Goal: Transaction & Acquisition: Purchase product/service

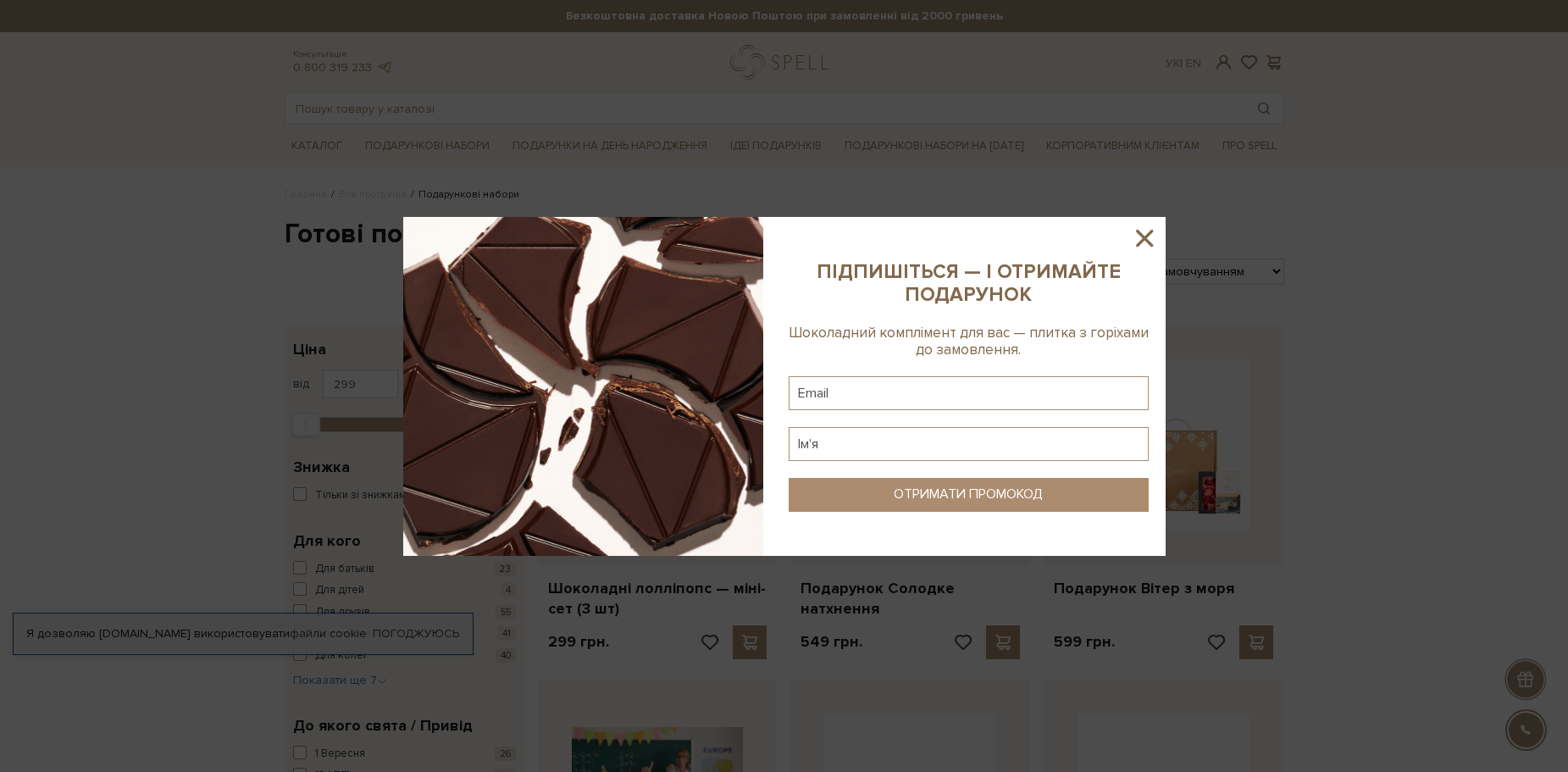
click at [1144, 235] on icon at bounding box center [1145, 238] width 17 height 17
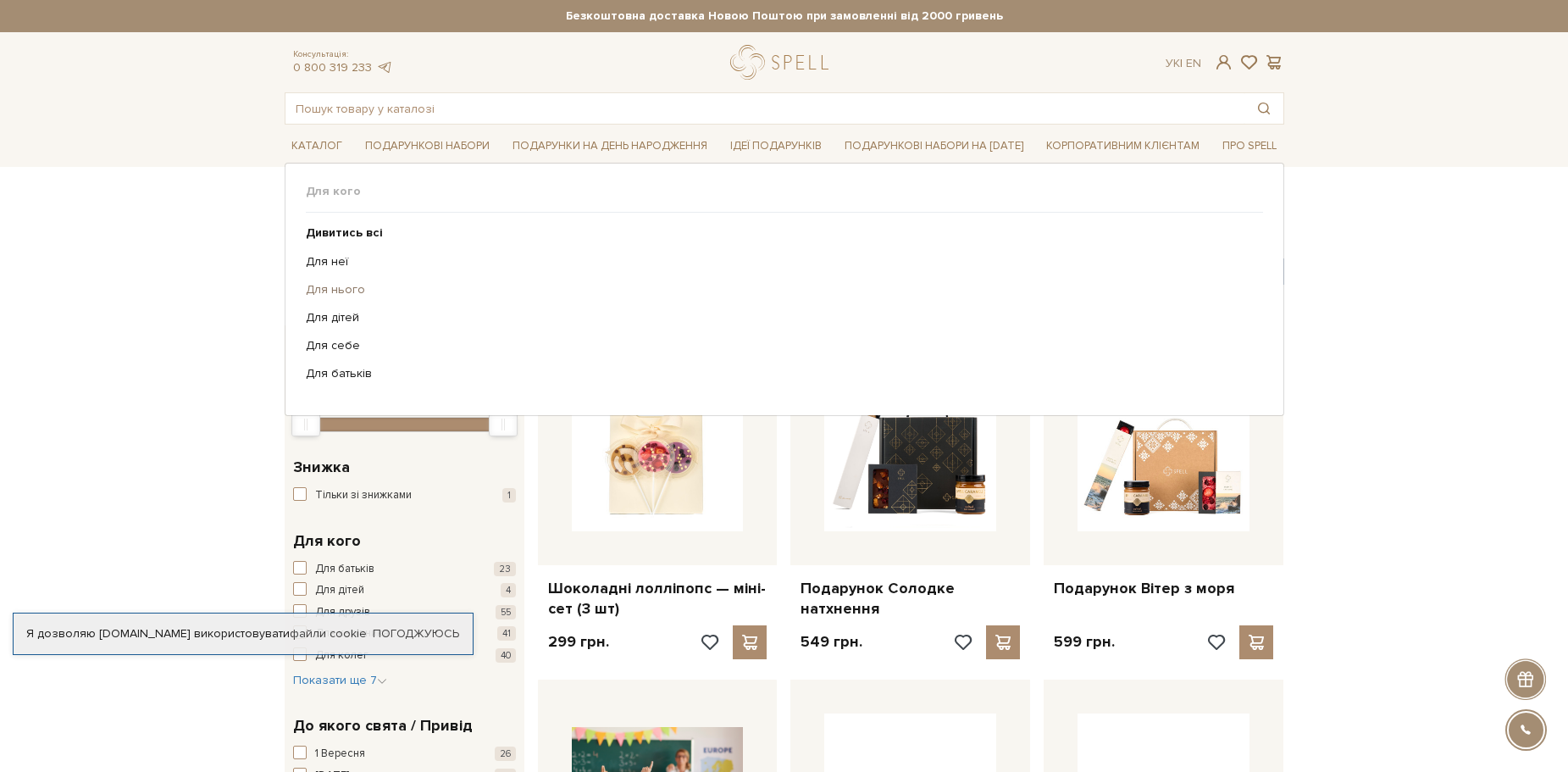
click at [349, 288] on link "Для нього" at bounding box center [778, 290] width 944 height 15
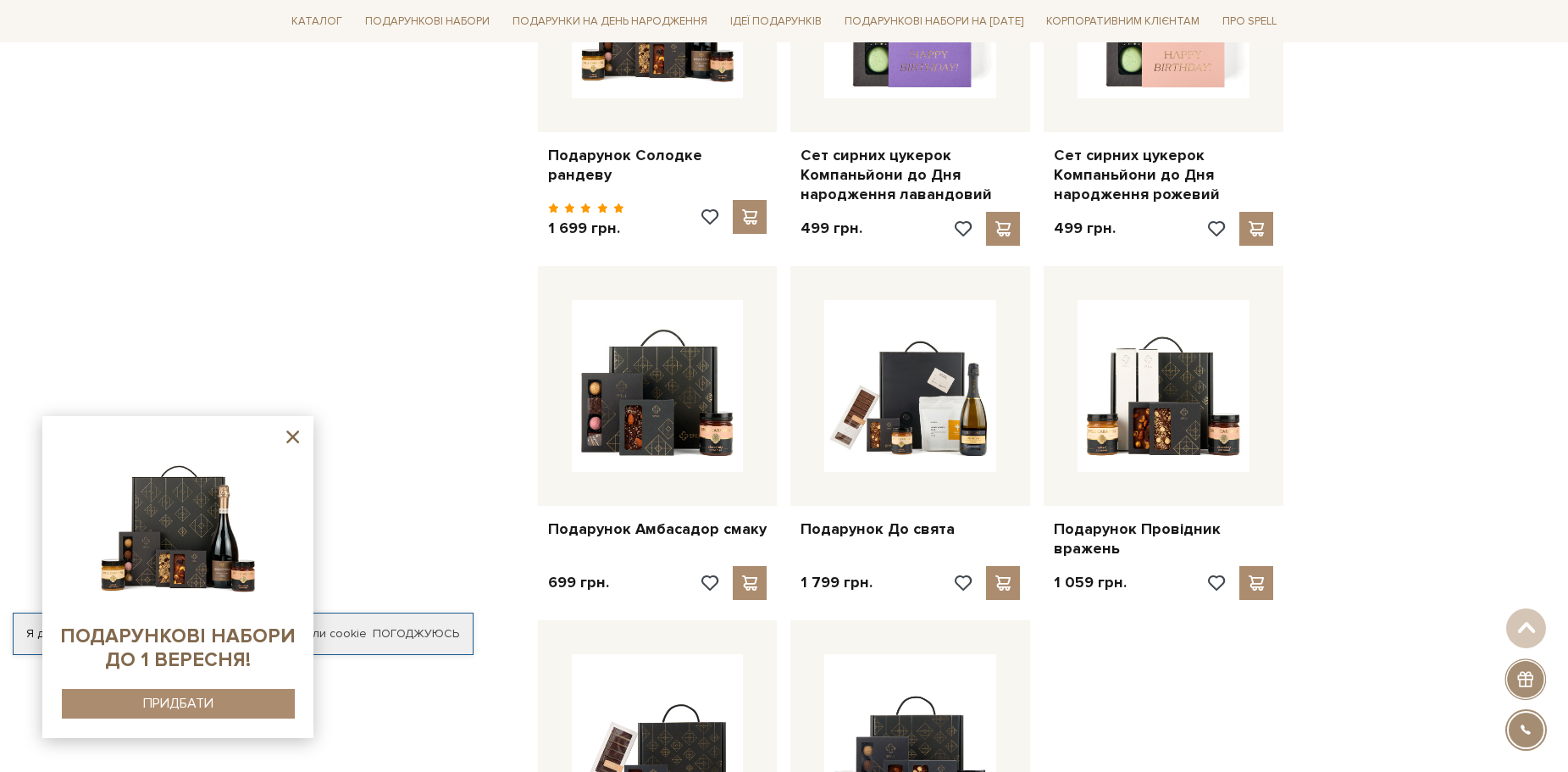
scroll to position [847, 0]
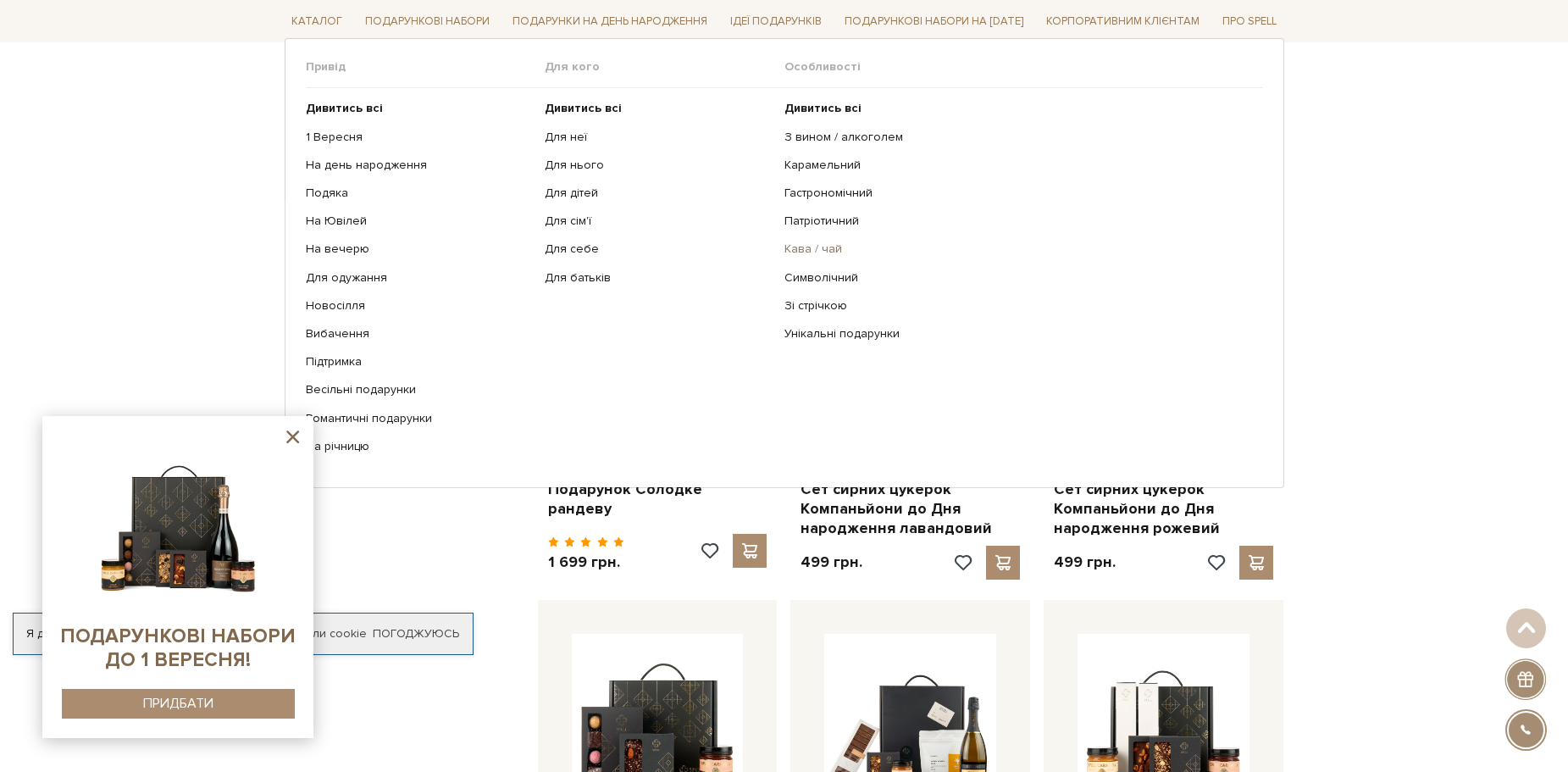
click at [817, 245] on link "Кава / чай" at bounding box center [1017, 249] width 466 height 15
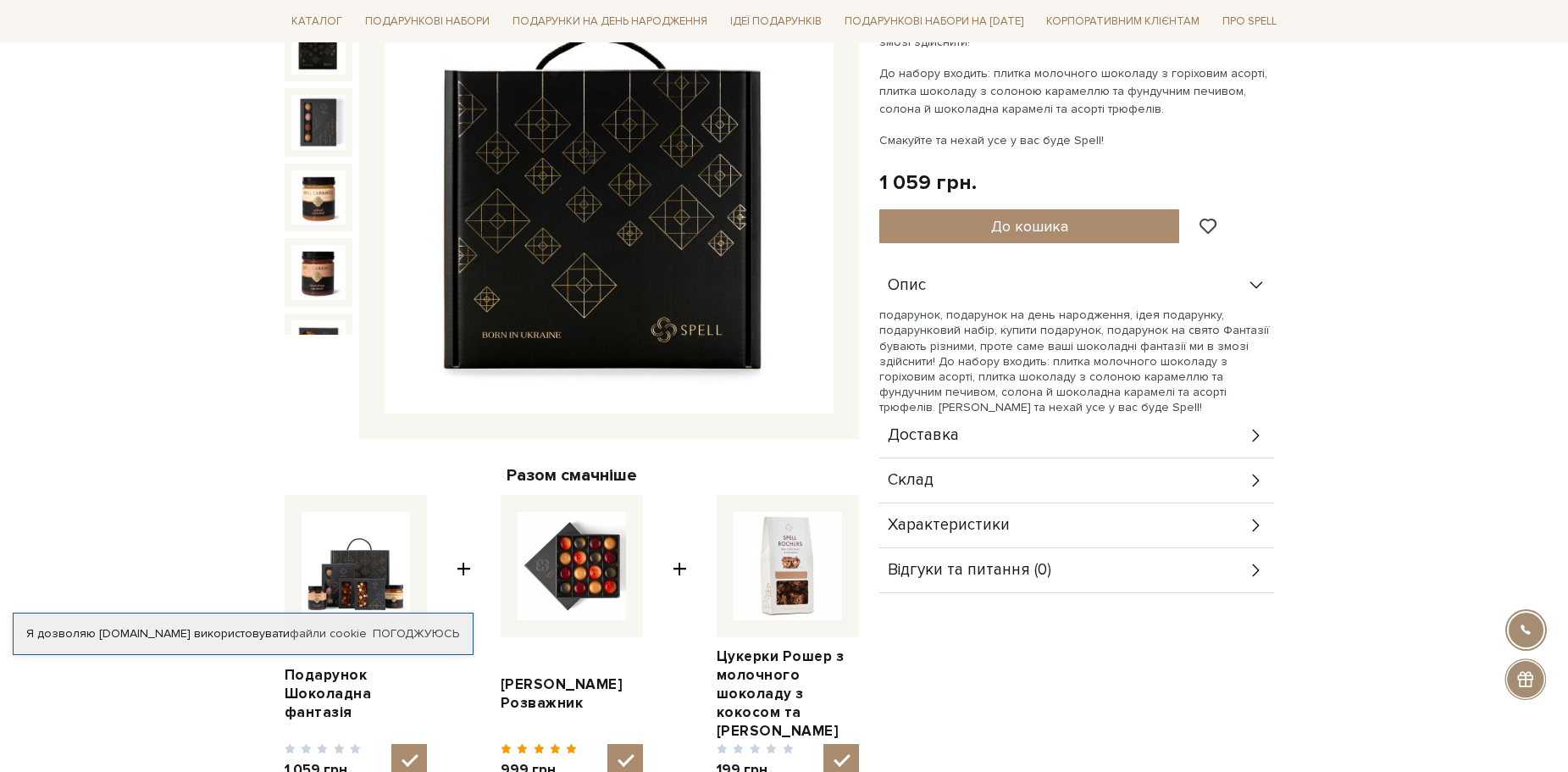
scroll to position [339, 0]
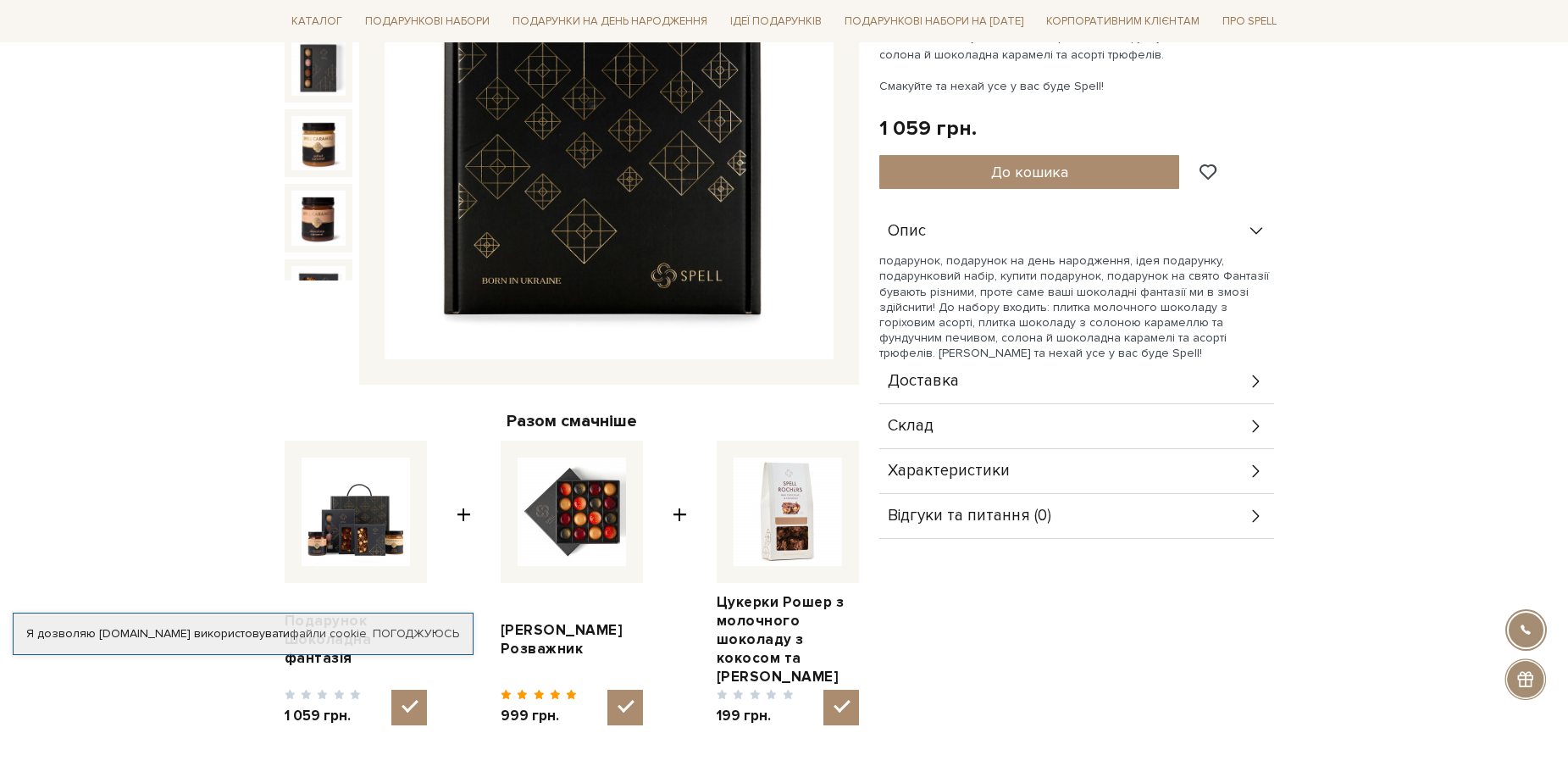
click at [1254, 377] on icon at bounding box center [1256, 382] width 7 height 13
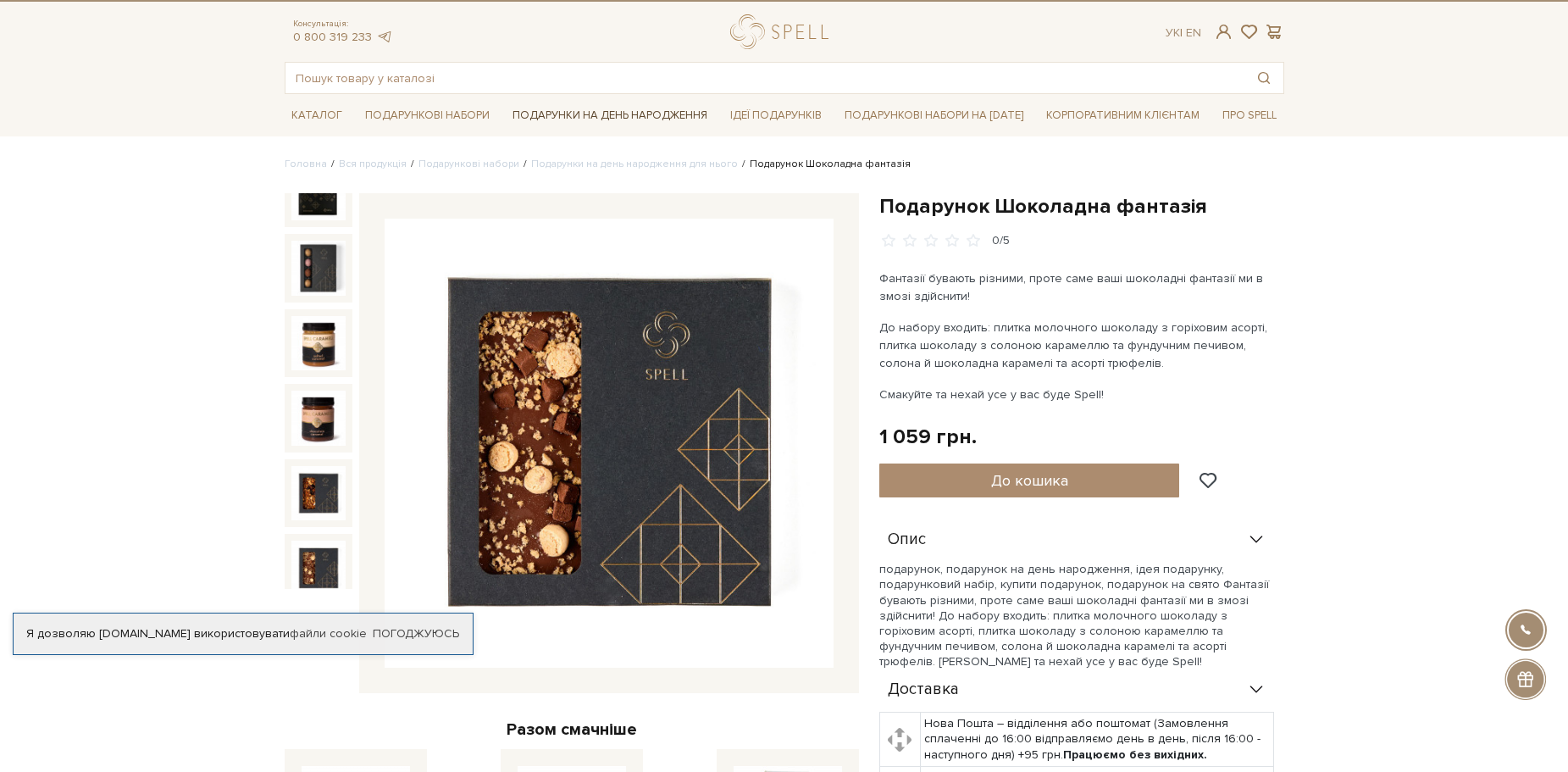
scroll to position [0, 0]
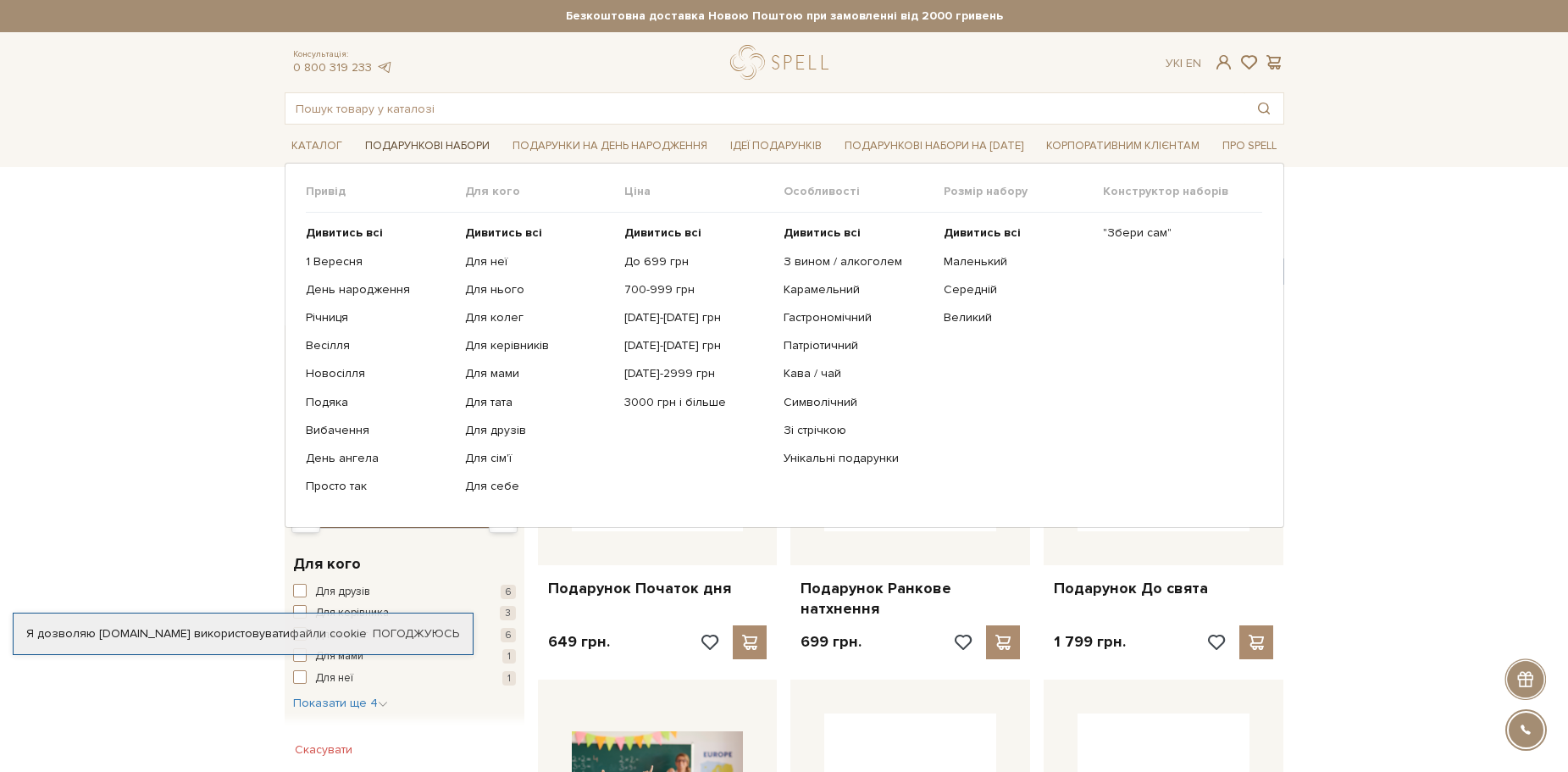
click at [441, 139] on link "Подарункові набори" at bounding box center [427, 146] width 138 height 27
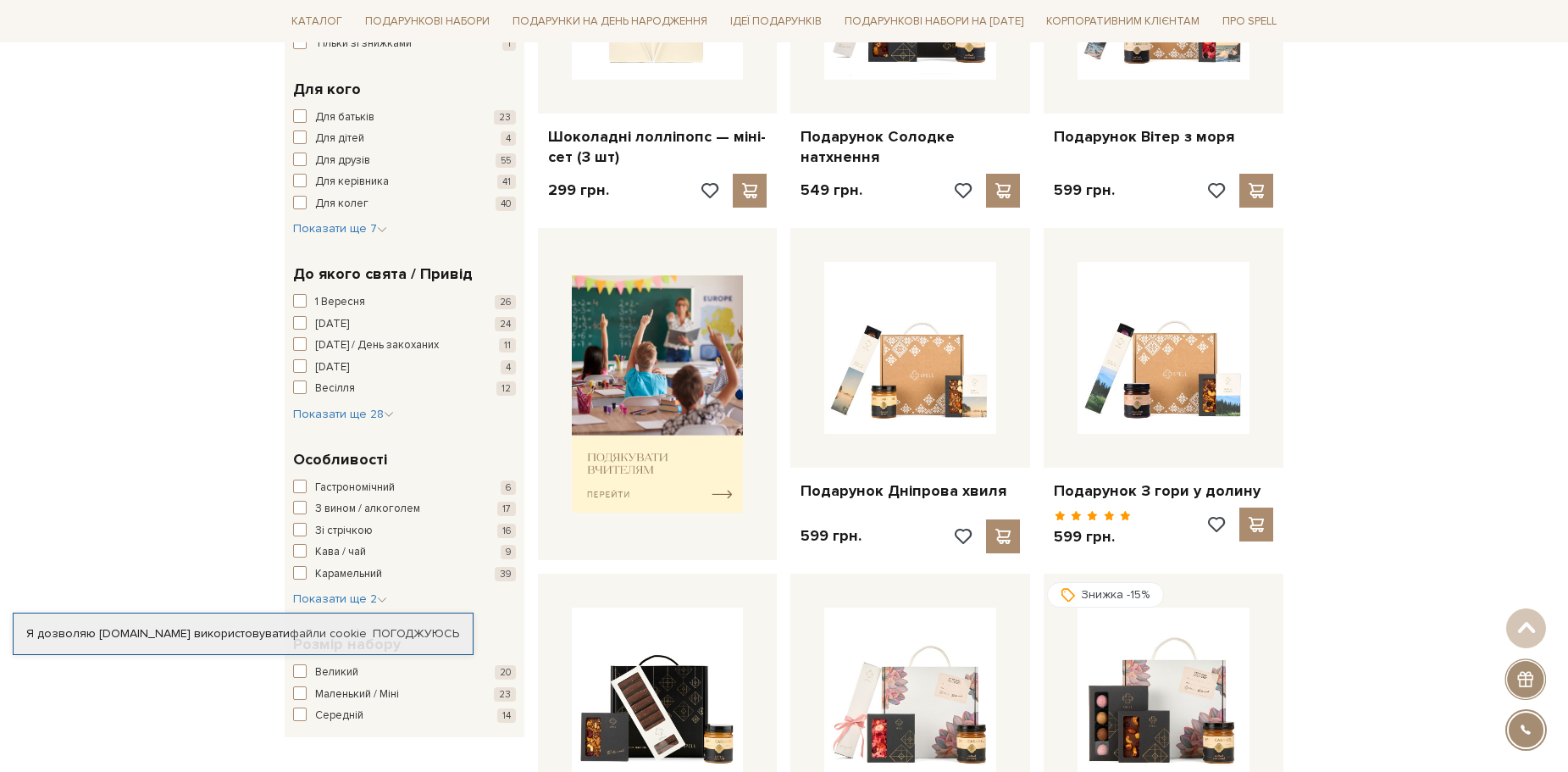
scroll to position [593, 0]
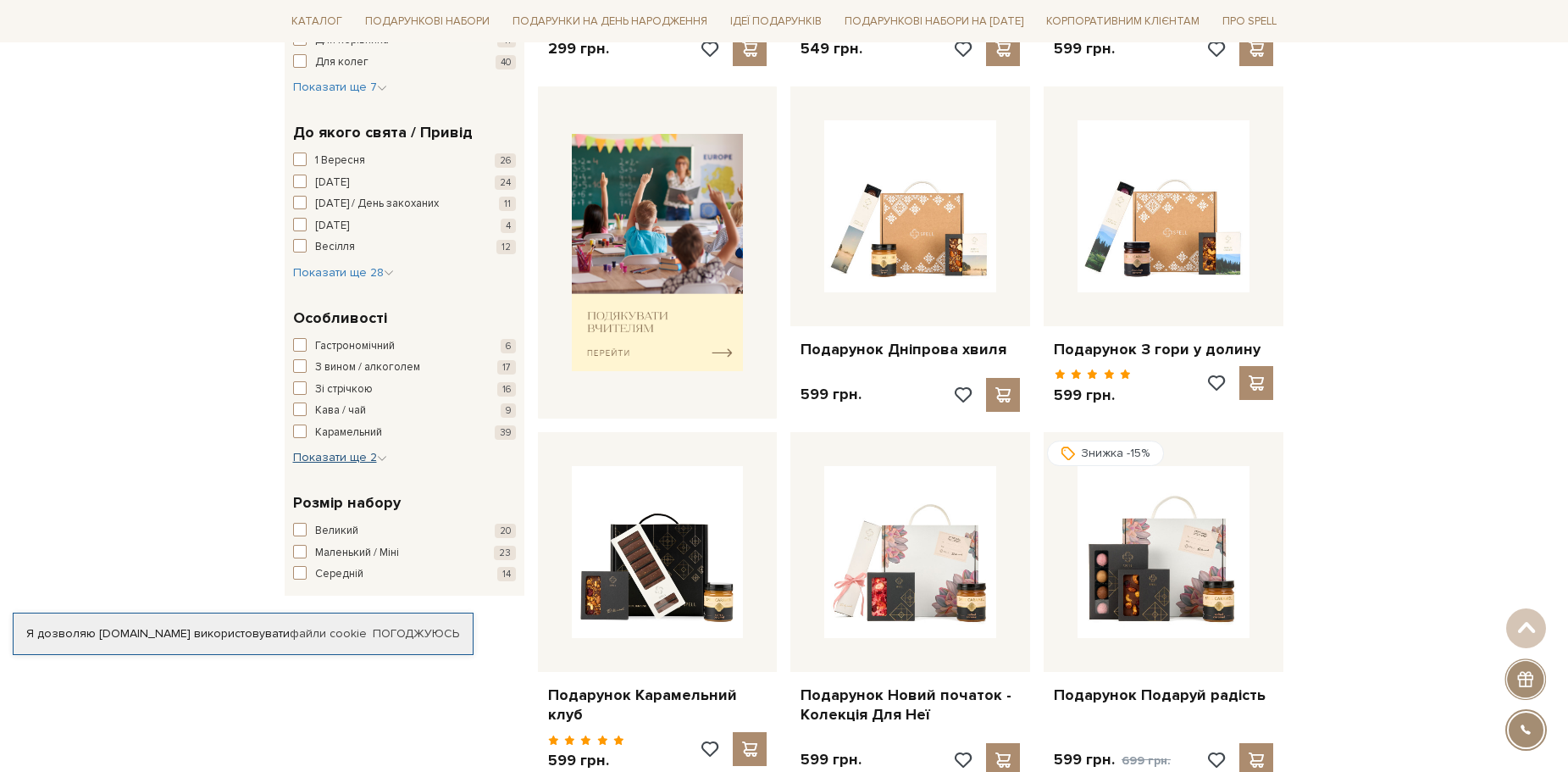
click at [382, 460] on icon "button" at bounding box center [382, 459] width 10 height 10
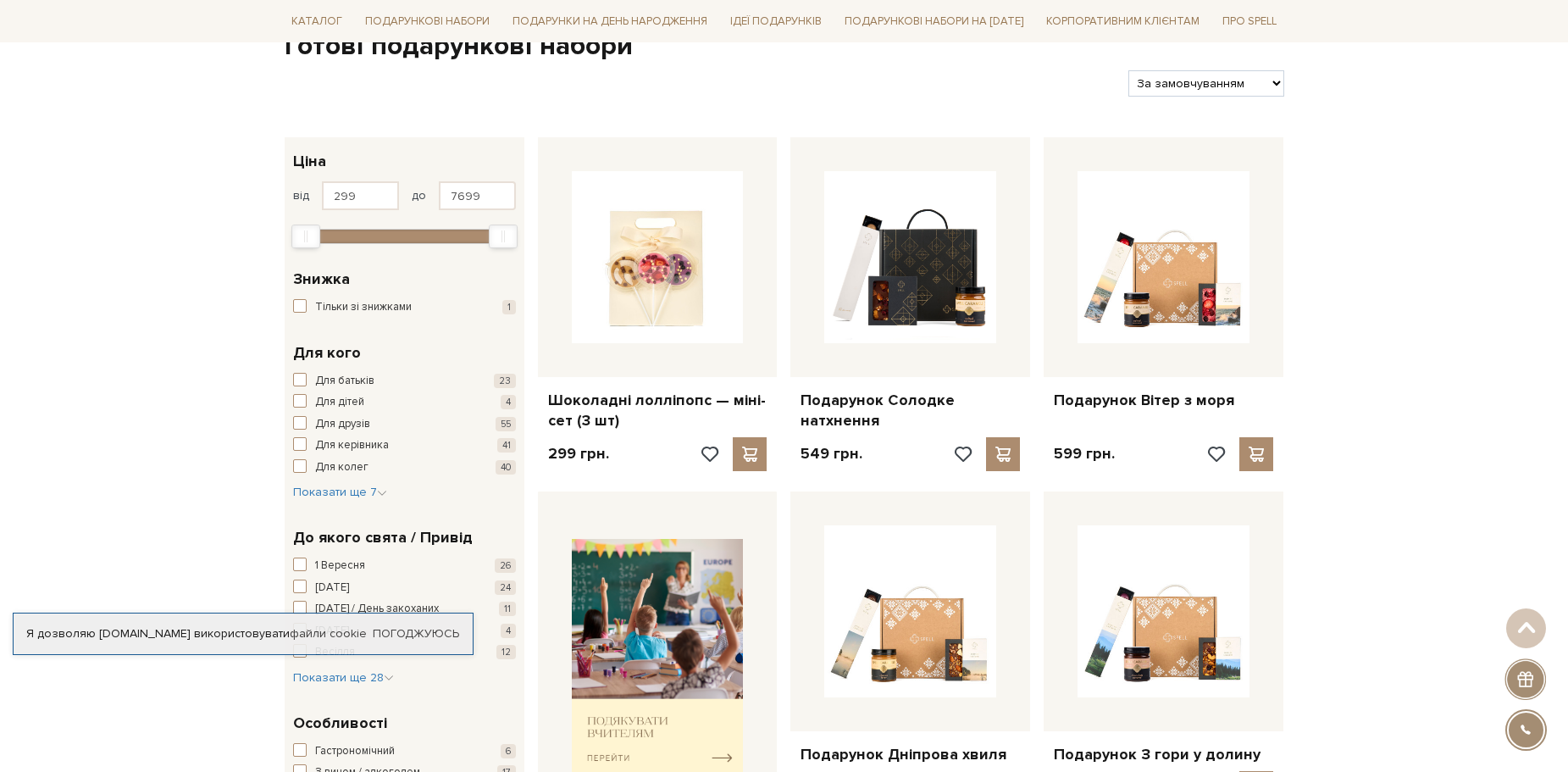
scroll to position [169, 0]
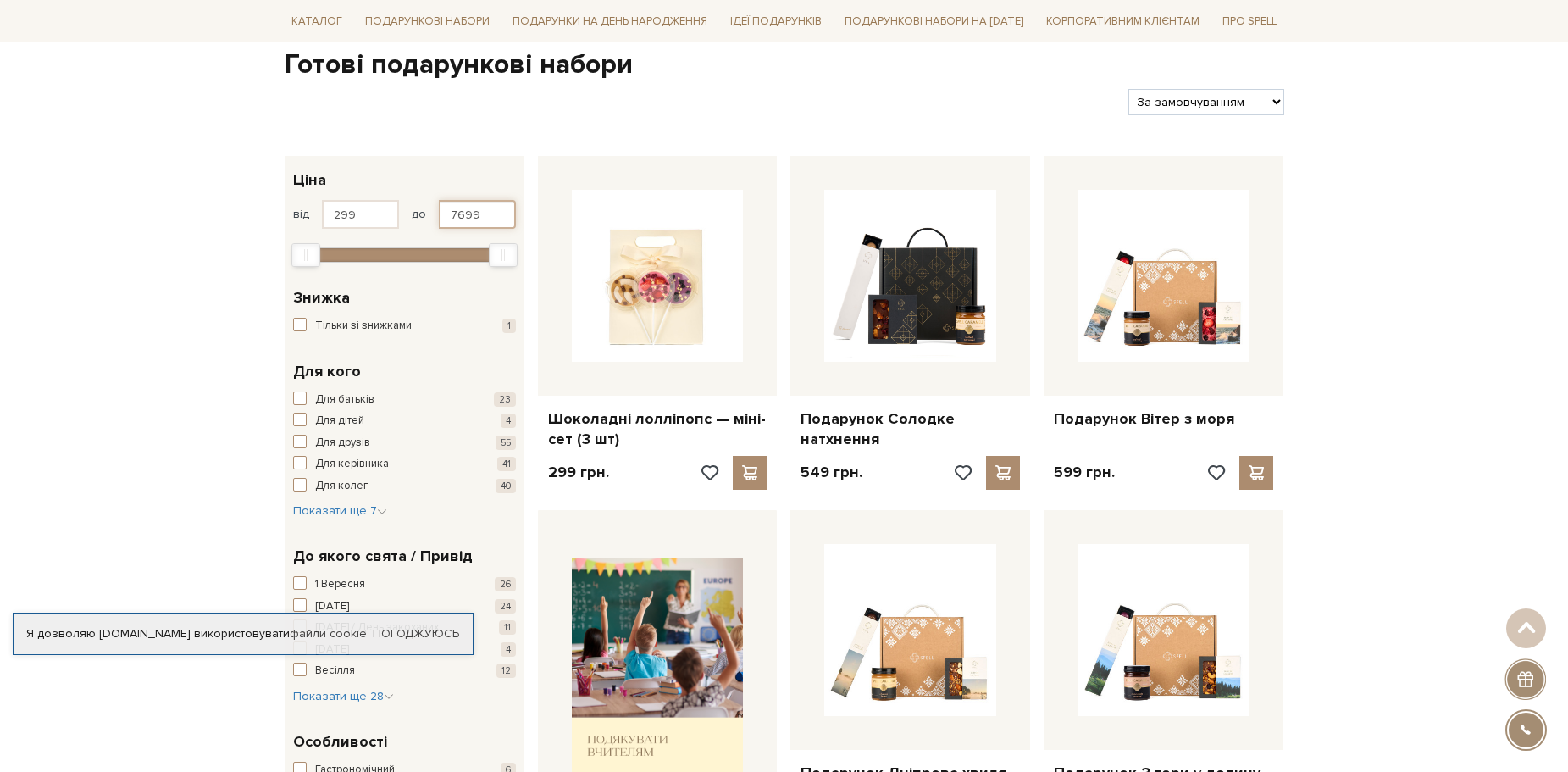
drag, startPoint x: 506, startPoint y: 220, endPoint x: 389, endPoint y: 217, distance: 117.0
click at [389, 217] on div "від 299 до 7699" at bounding box center [405, 215] width 222 height 29
type input "1000"
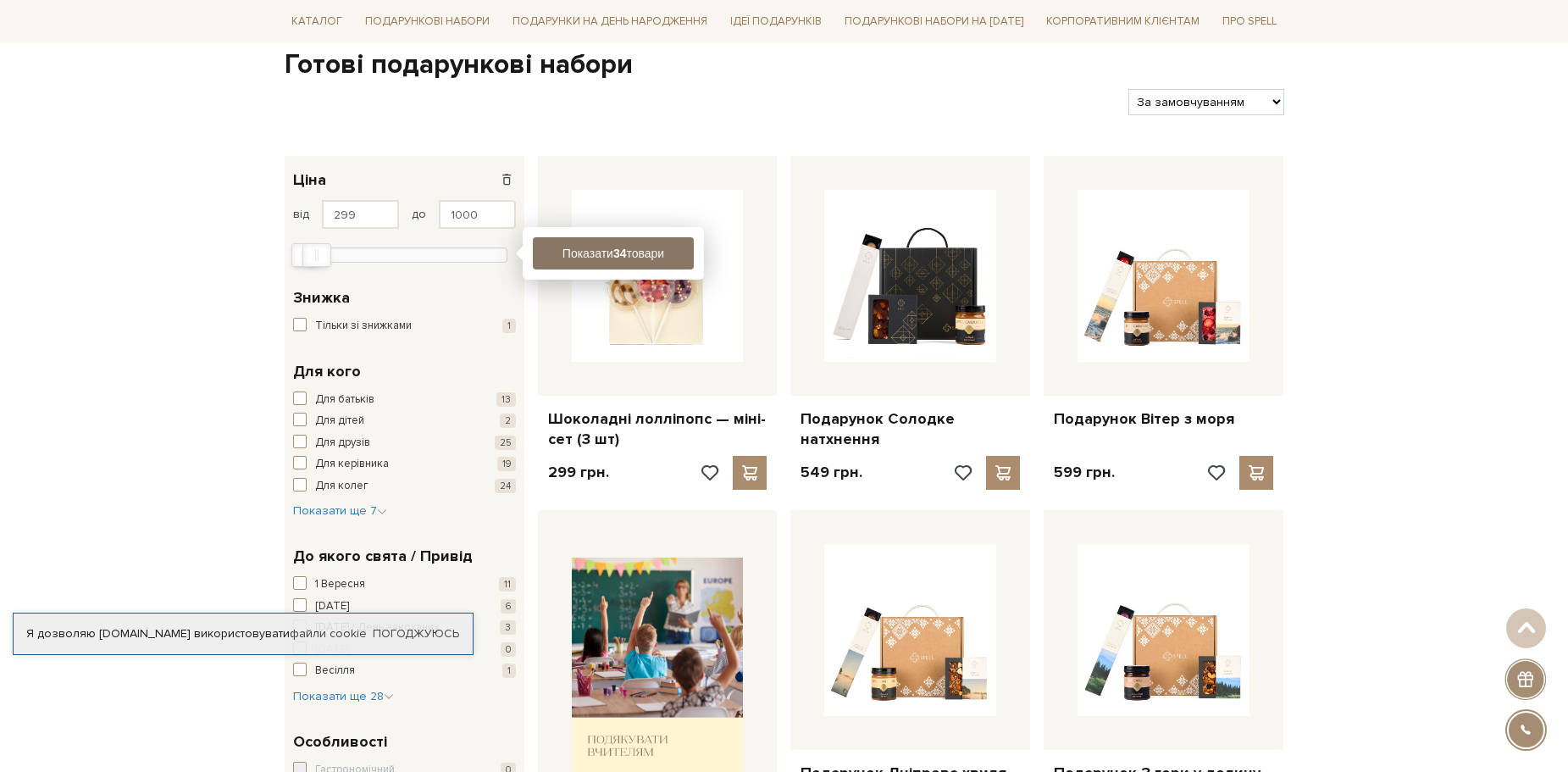
click at [638, 251] on button "Показати 34 товари" at bounding box center [613, 253] width 161 height 33
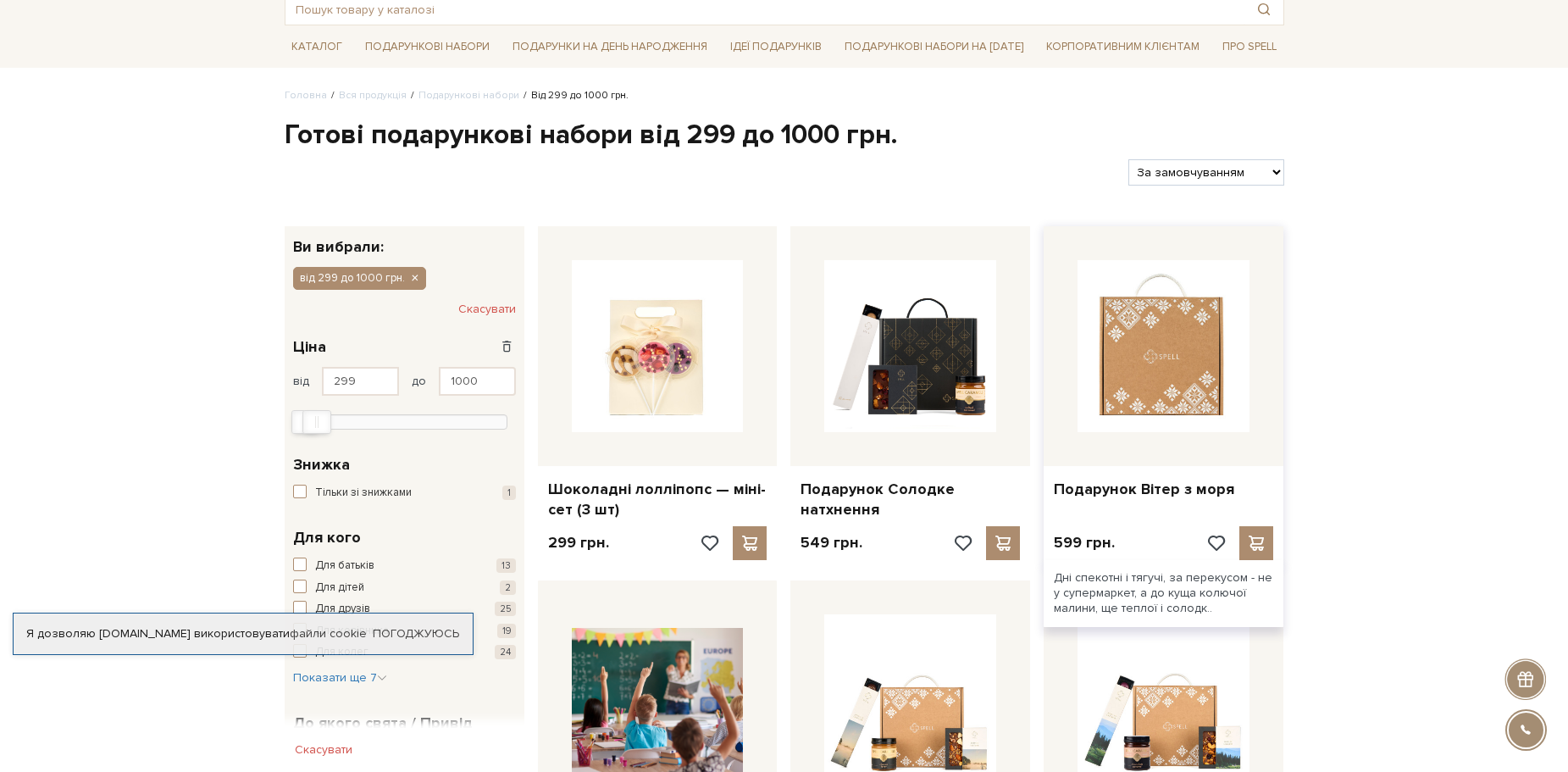
scroll to position [254, 0]
